Goal: Transaction & Acquisition: Purchase product/service

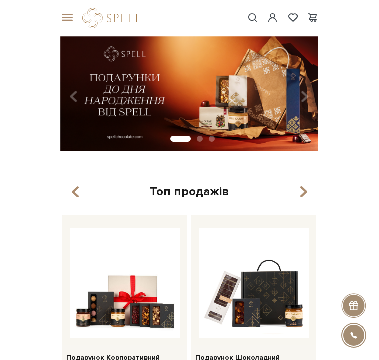
click at [68, 16] on span at bounding box center [65, 17] width 10 height 9
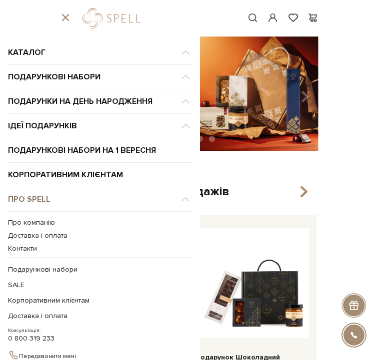
click at [182, 199] on link "Про Spell" at bounding box center [100, 199] width 184 height 24
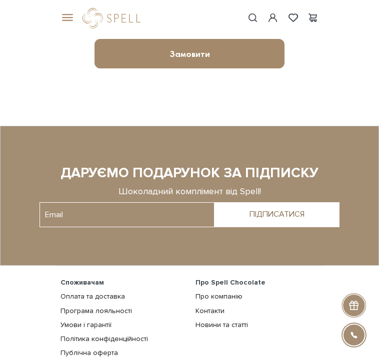
scroll to position [405, 0]
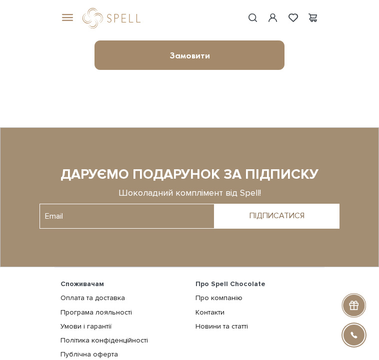
click at [63, 24] on div "#набір цукерок #Колекція до Дня Народження #подарунок" at bounding box center [189, 18] width 270 height 36
click at [66, 18] on span at bounding box center [65, 17] width 10 height 9
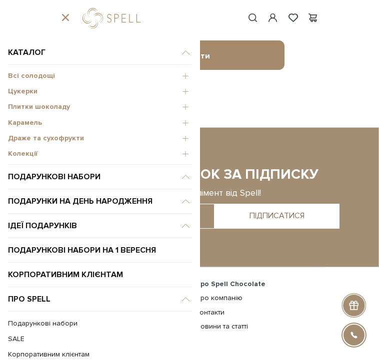
click at [42, 104] on span "Плитки шоколаду" at bounding box center [100, 106] width 184 height 9
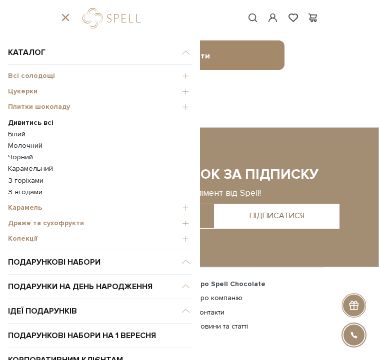
click at [37, 121] on b "Дивитись всі" at bounding box center [30, 122] width 45 height 8
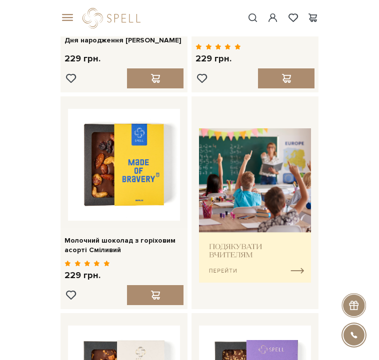
scroll to position [327, 0]
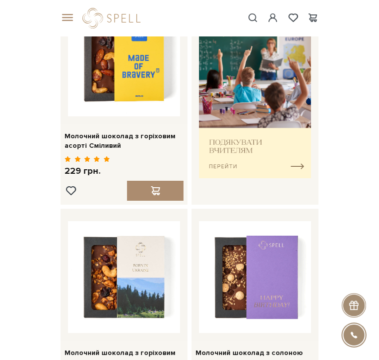
click at [70, 16] on span at bounding box center [65, 17] width 10 height 9
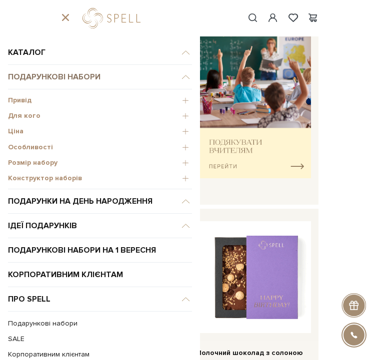
click at [70, 79] on link "Подарункові набори" at bounding box center [100, 77] width 184 height 24
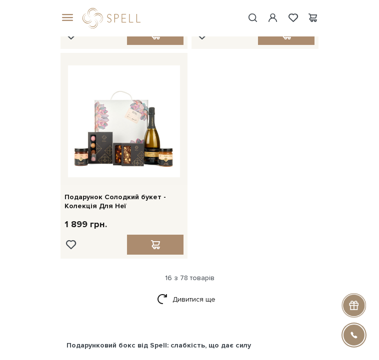
scroll to position [1729, 0]
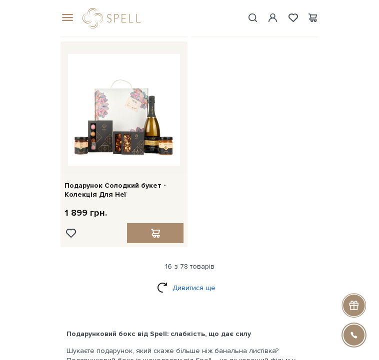
click at [199, 286] on link "Дивитися ще" at bounding box center [189, 287] width 65 height 17
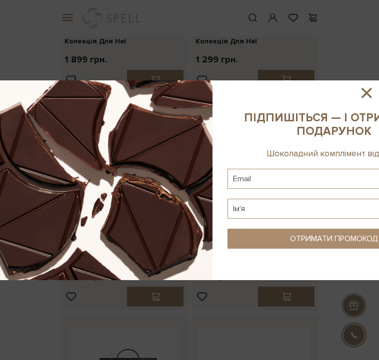
scroll to position [1845, 0]
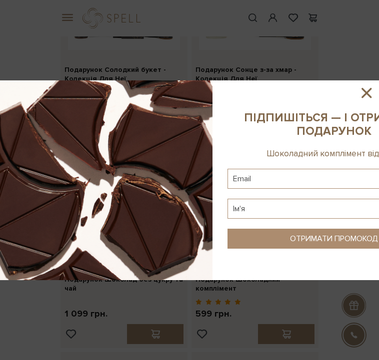
click at [367, 92] on icon at bounding box center [366, 93] width 10 height 10
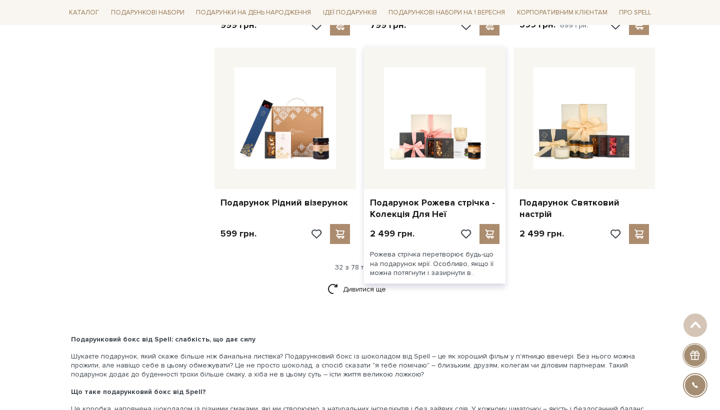
scroll to position [2282, 0]
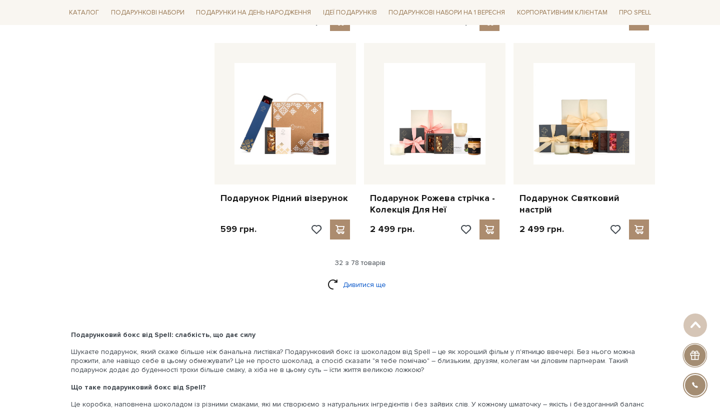
click at [359, 276] on link "Дивитися ще" at bounding box center [359, 284] width 65 height 17
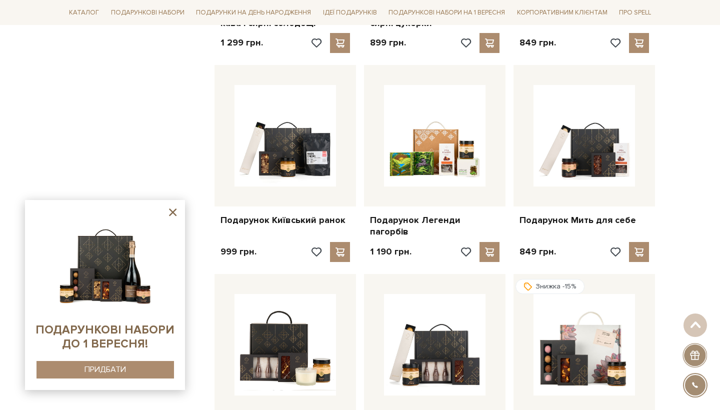
scroll to position [1828, 0]
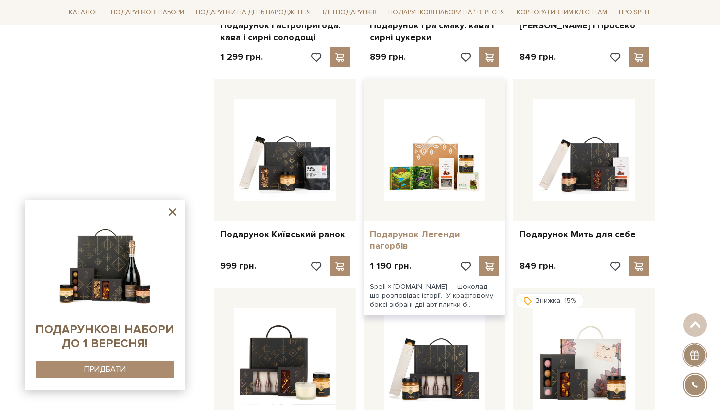
click at [378, 229] on link "Подарунок Легенди пагорбів" at bounding box center [434, 240] width 129 height 23
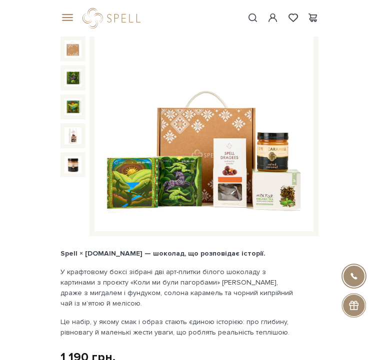
scroll to position [98, 0]
